Goal: Information Seeking & Learning: Find specific fact

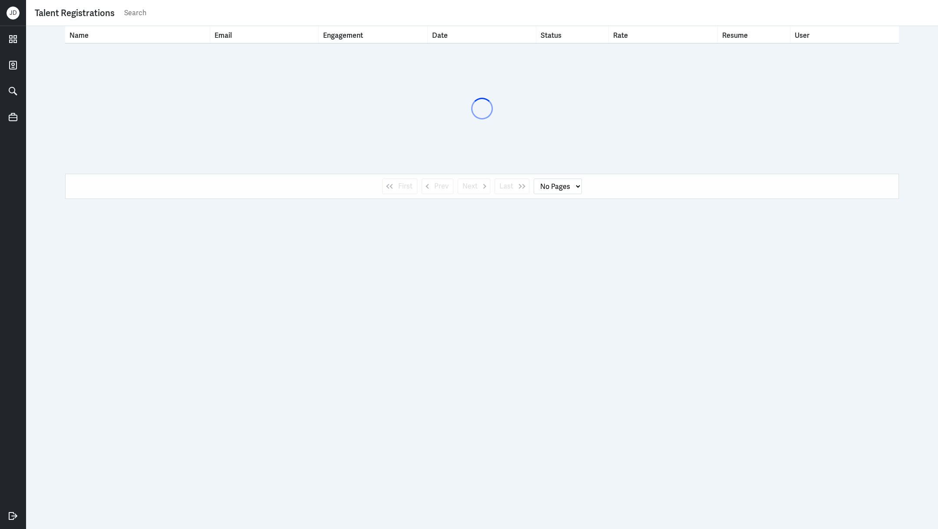
click at [378, 16] on input "text" at bounding box center [526, 13] width 806 height 13
select select "1"
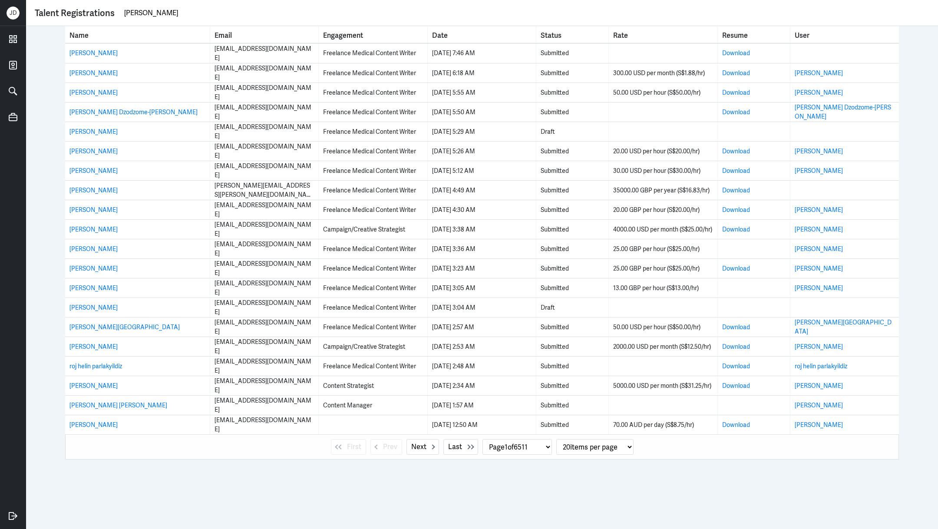
type input "joanne chu"
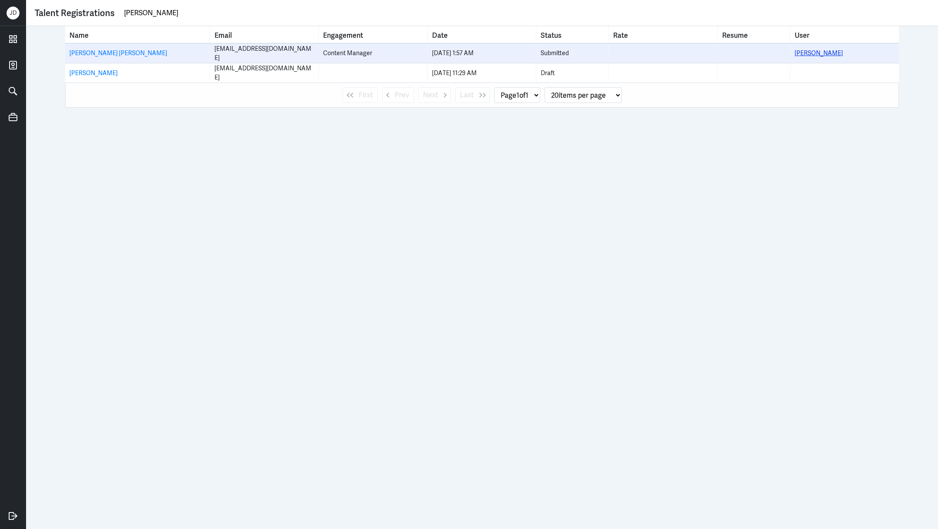
click at [822, 53] on link "[PERSON_NAME]" at bounding box center [818, 53] width 48 height 8
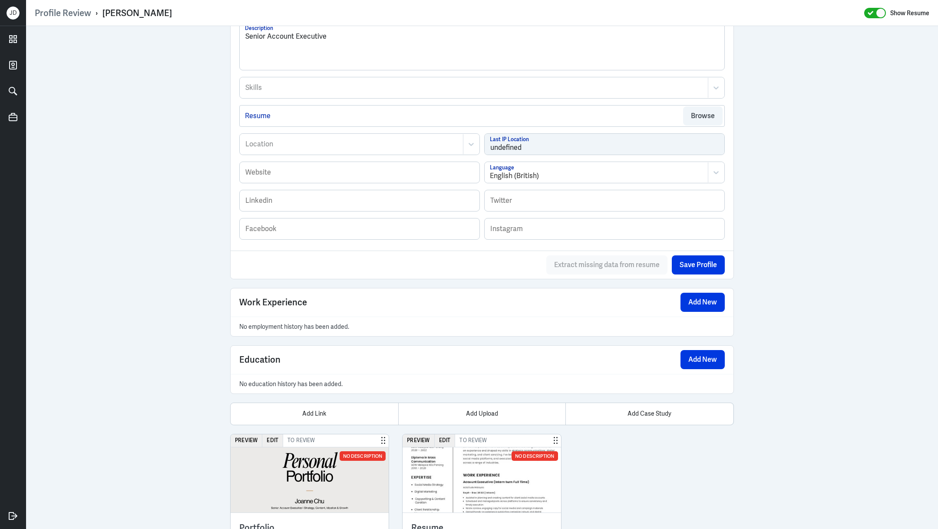
scroll to position [386, 0]
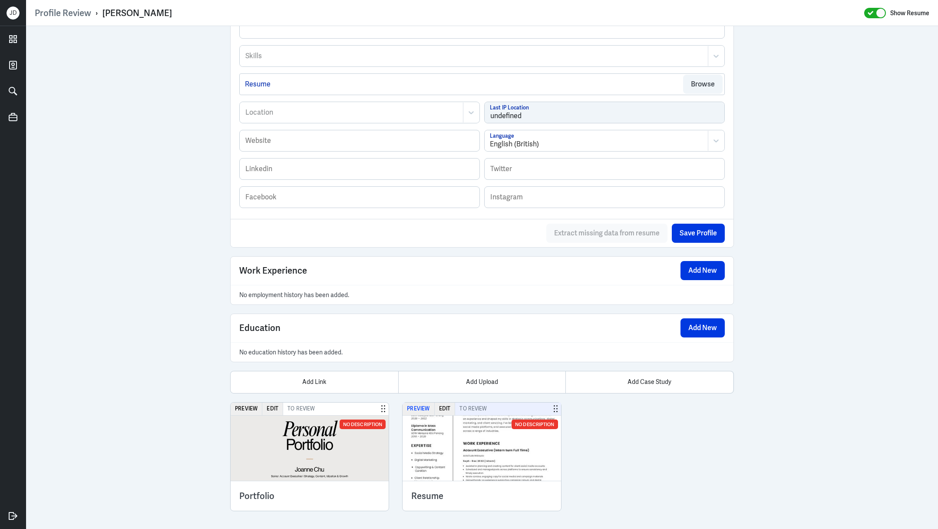
click at [417, 404] on button "Preview" at bounding box center [418, 408] width 32 height 13
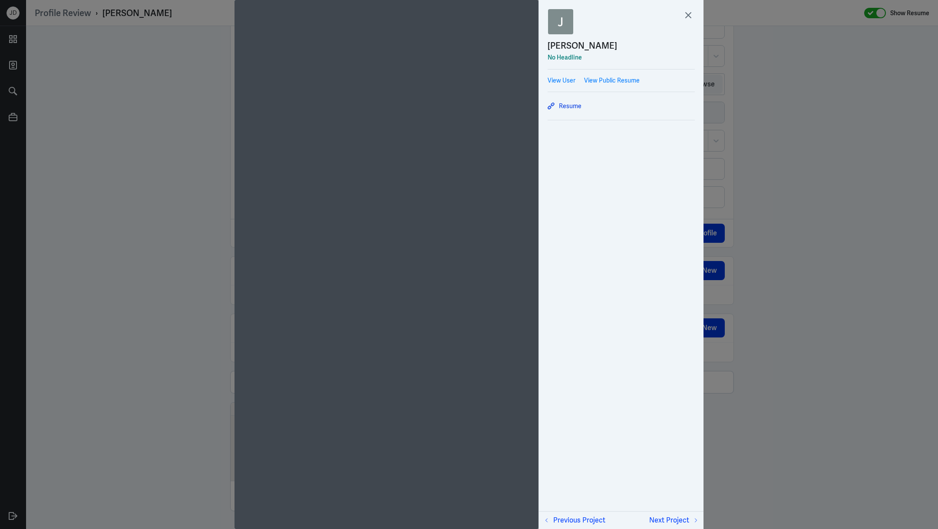
click at [784, 219] on div at bounding box center [469, 264] width 938 height 529
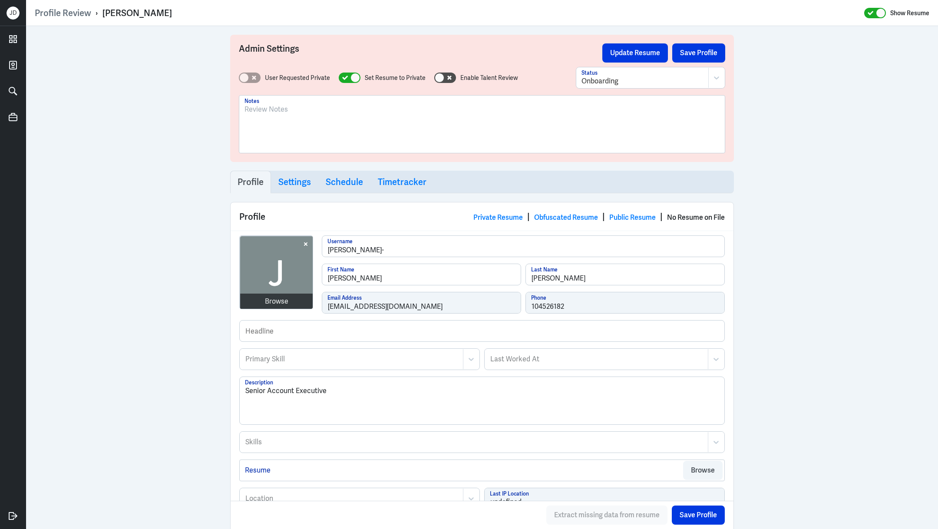
scroll to position [134, 0]
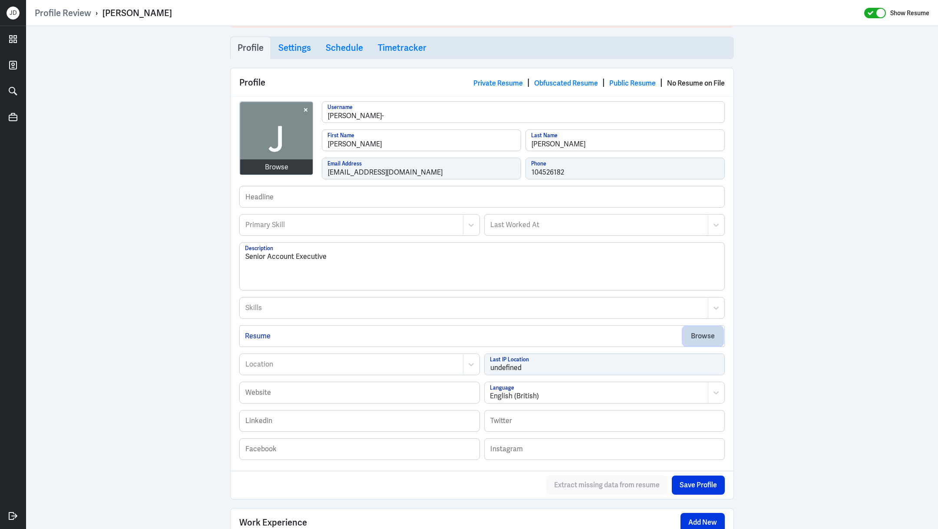
click at [710, 337] on button "Browse" at bounding box center [703, 335] width 40 height 19
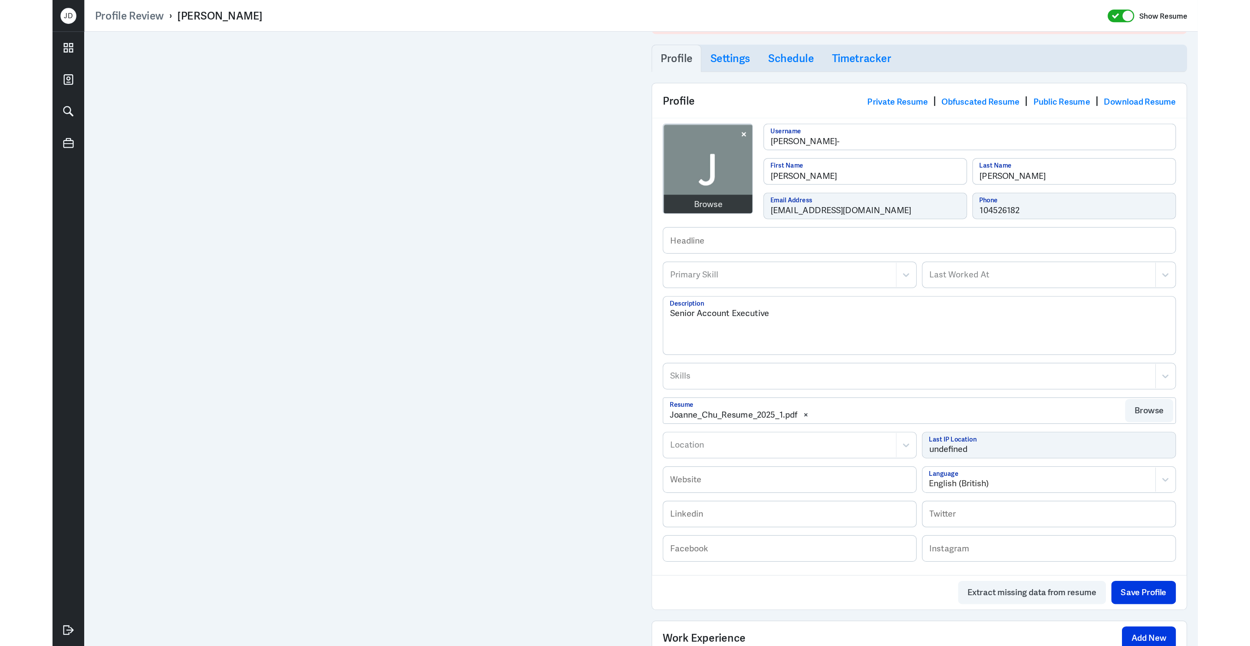
scroll to position [0, 0]
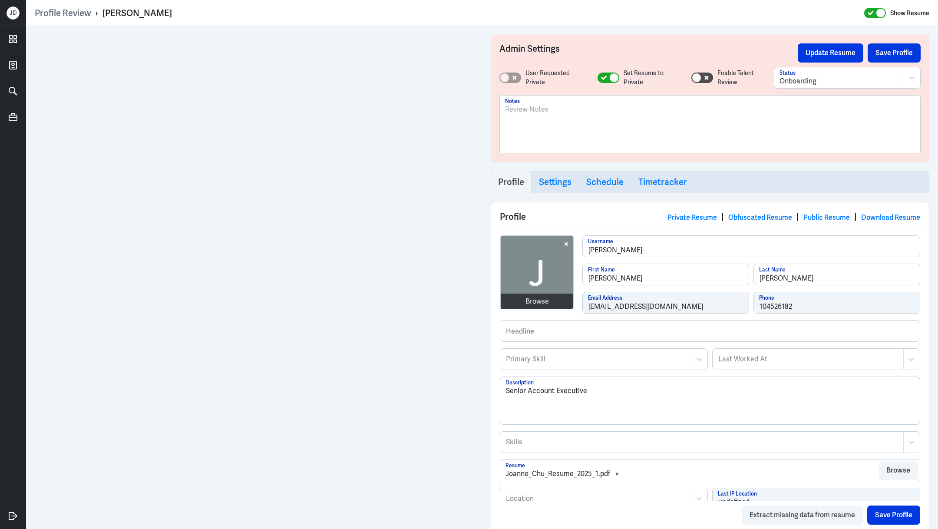
click at [575, 132] on div at bounding box center [710, 127] width 410 height 47
click at [540, 108] on p "MY based; Account Exec experience." at bounding box center [710, 109] width 410 height 10
click at [663, 109] on p "MY based; Junior Account Exec experience." at bounding box center [710, 109] width 410 height 10
click at [571, 132] on div "MY based; Junior Account Exec experience." at bounding box center [710, 127] width 410 height 47
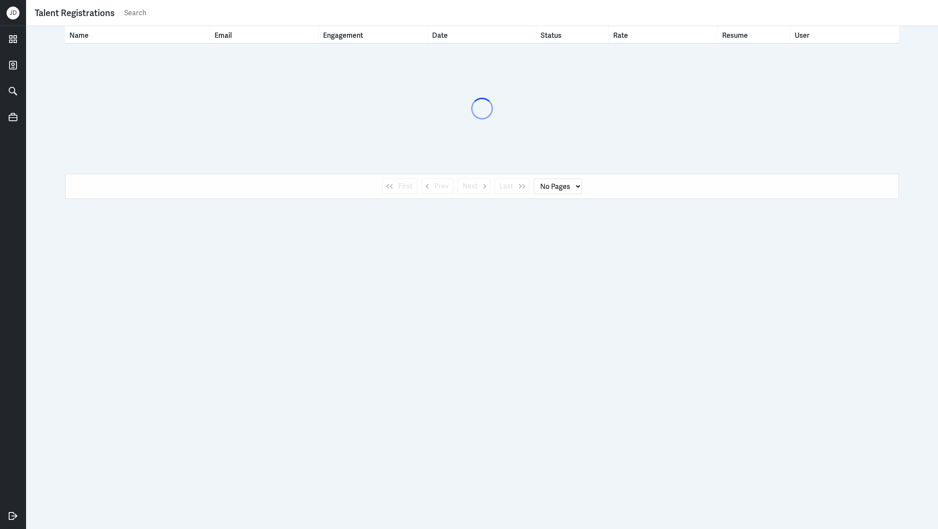
click at [333, 13] on input "text" at bounding box center [526, 13] width 806 height 13
type input "[PERSON_NAME]"
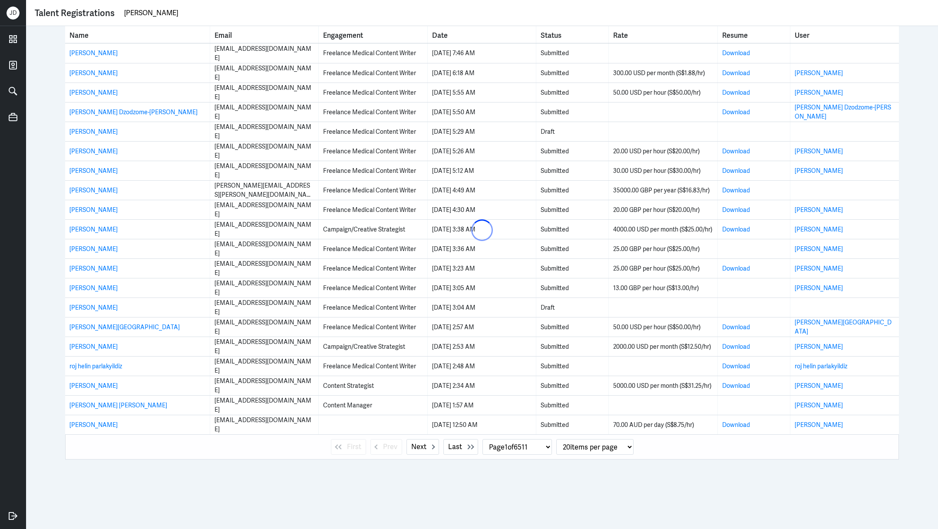
select select "0"
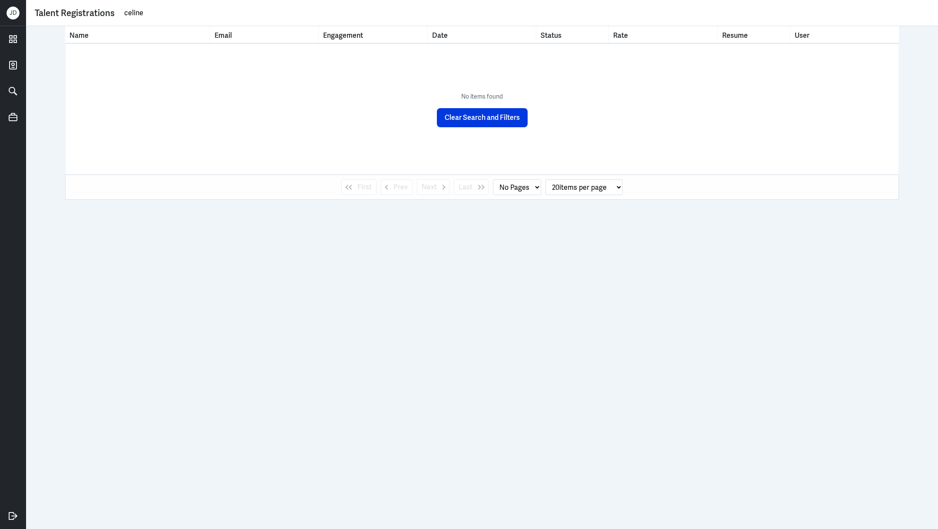
type input "celine"
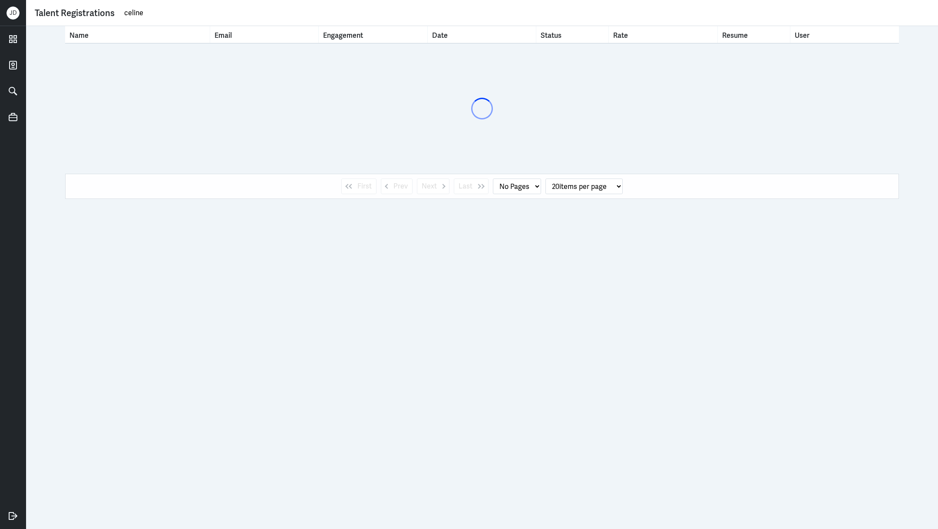
select select "1"
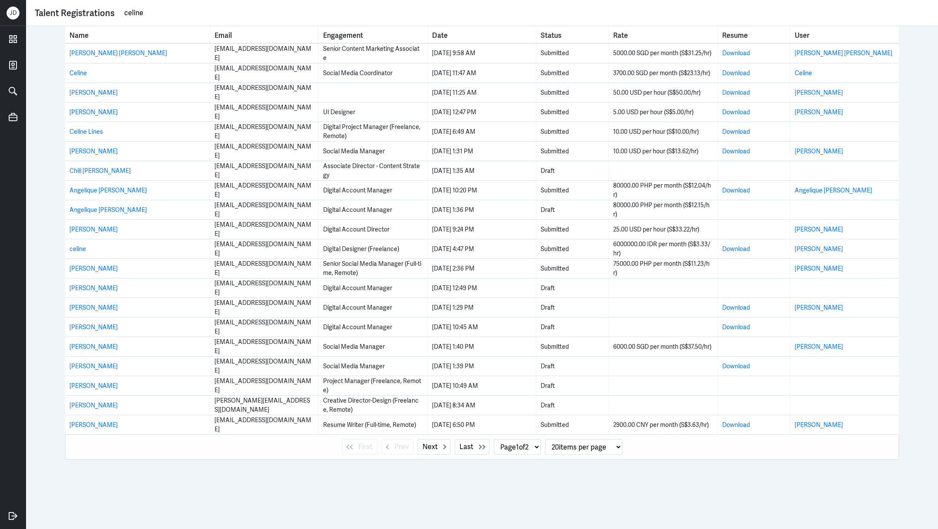
drag, startPoint x: 167, startPoint y: 13, endPoint x: 84, endPoint y: 8, distance: 82.7
click at [84, 8] on div "Talent Registrations celine" at bounding box center [482, 13] width 894 height 13
paste input "[EMAIL_ADDRESS][DOMAIN_NAME]"
type input "[EMAIL_ADDRESS][DOMAIN_NAME]"
select select "0"
